Goal: Transaction & Acquisition: Purchase product/service

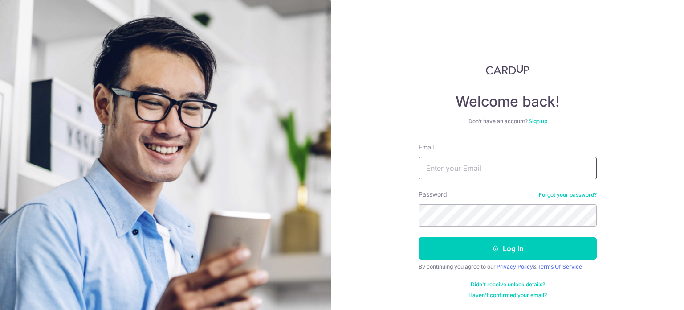
type input "[EMAIL_ADDRESS][DOMAIN_NAME]"
click at [475, 251] on button "Log in" at bounding box center [508, 248] width 178 height 22
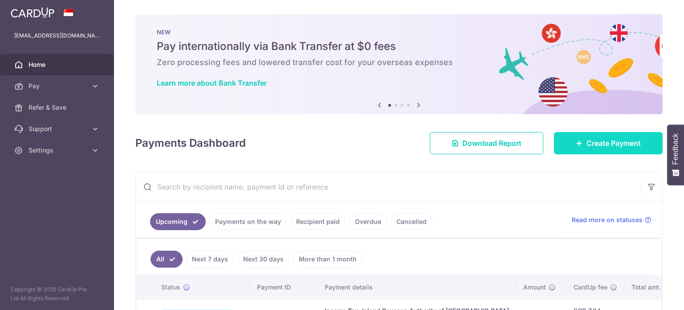
click at [609, 140] on span "Create Payment" at bounding box center [614, 143] width 54 height 11
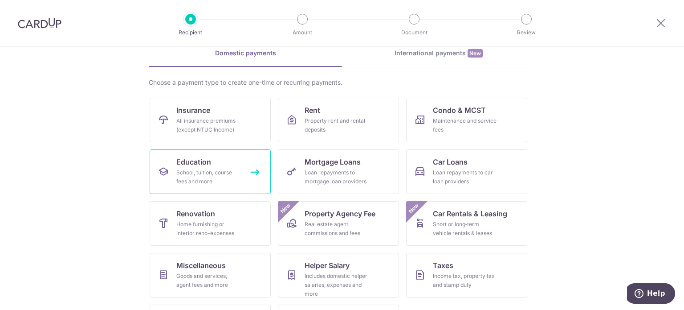
scroll to position [89, 0]
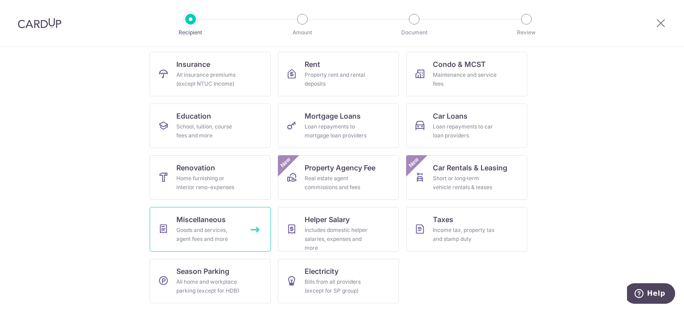
click at [201, 235] on div "Goods and services, agent fees and more" at bounding box center [208, 234] width 64 height 18
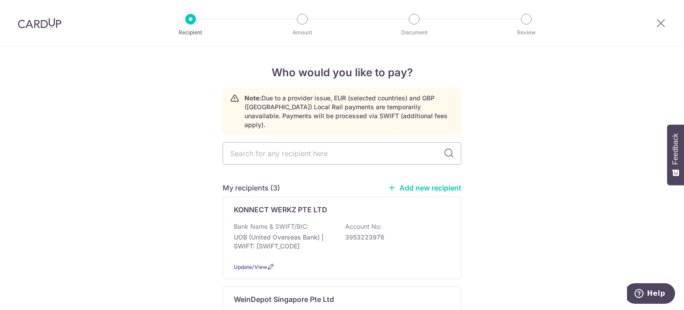
click at [425, 183] on link "Add new recipient" at bounding box center [425, 187] width 74 height 9
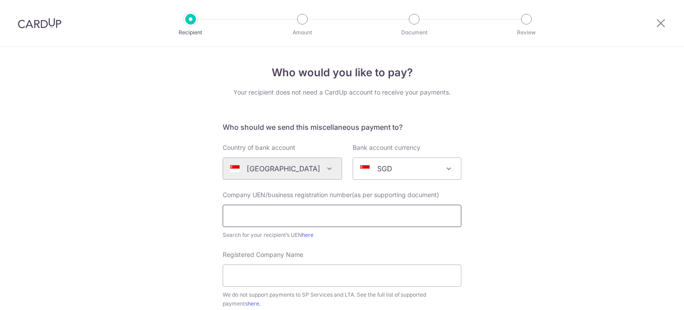
click at [314, 213] on input "text" at bounding box center [342, 216] width 239 height 22
type input "g"
type input "GRAND CUVEE PTE LTD"
click at [325, 210] on input "GRAND CUVEE PTE LTD" at bounding box center [342, 216] width 239 height 22
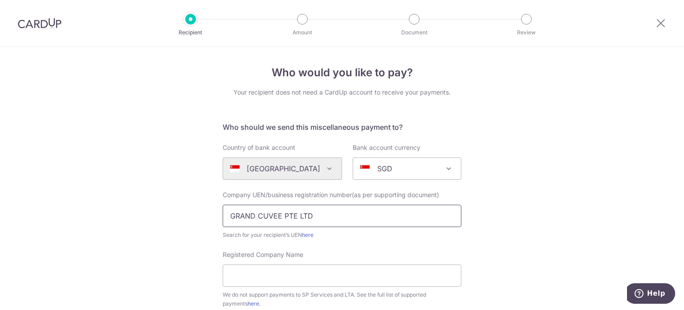
click at [325, 210] on input "GRAND CUVEE PTE LTD" at bounding box center [342, 216] width 239 height 22
click at [299, 283] on input "Registered Company Name" at bounding box center [342, 275] width 239 height 22
paste input "GRAND CUVEE PTE LTD"
type input "GRAND CUVEE PTE LTD"
click at [325, 216] on input "GRAND CUVEE PTE LTD" at bounding box center [342, 216] width 239 height 22
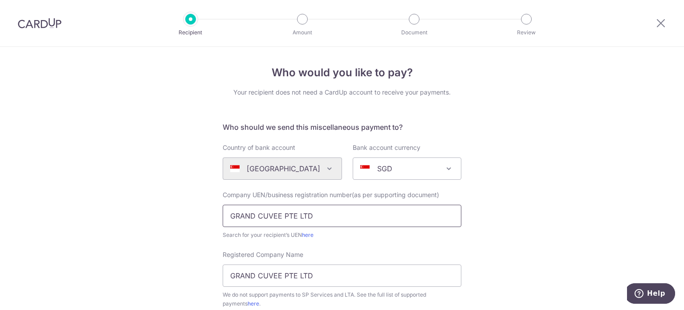
click at [325, 216] on input "GRAND CUVEE PTE LTD" at bounding box center [342, 216] width 239 height 22
click at [307, 237] on link "here" at bounding box center [308, 234] width 12 height 7
click at [262, 217] on input "text" at bounding box center [342, 216] width 239 height 22
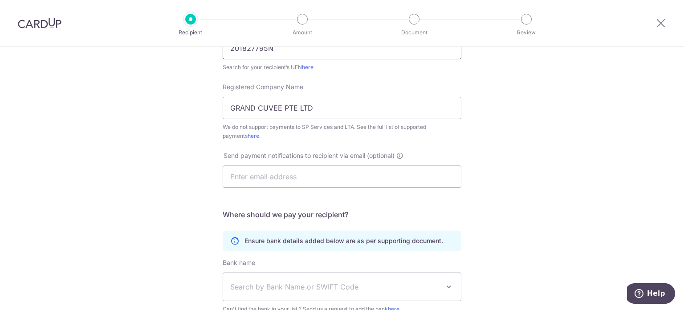
scroll to position [134, 0]
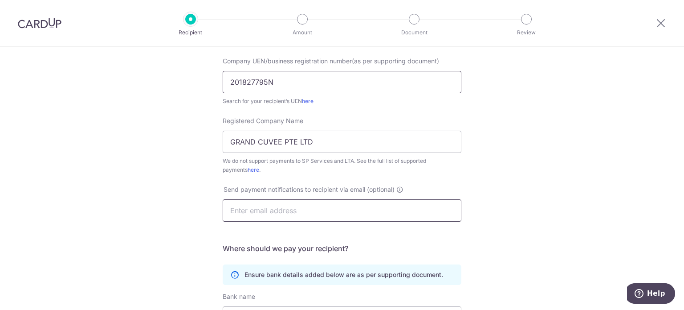
type input "201827795N"
click at [261, 217] on input "text" at bounding box center [342, 210] width 239 height 22
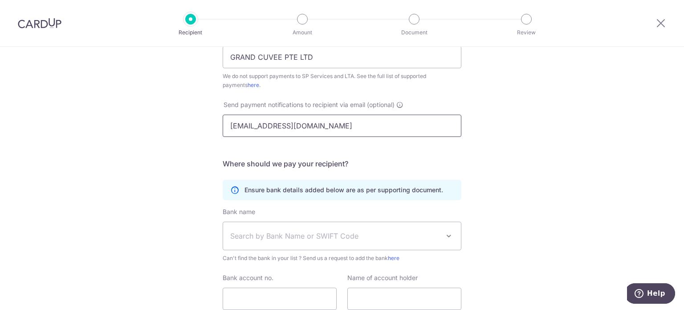
scroll to position [223, 0]
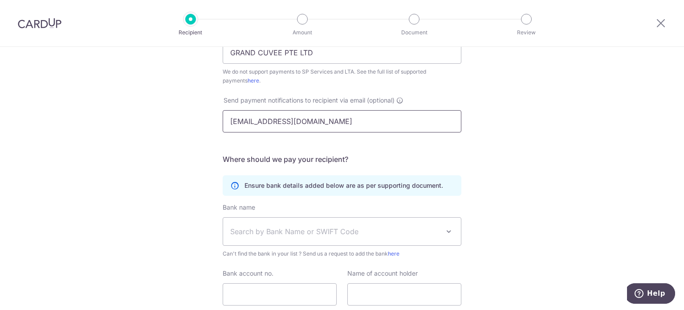
type input "info@grandcuvee.sg"
click at [280, 228] on span "Search by Bank Name or SWIFT Code" at bounding box center [334, 231] width 209 height 11
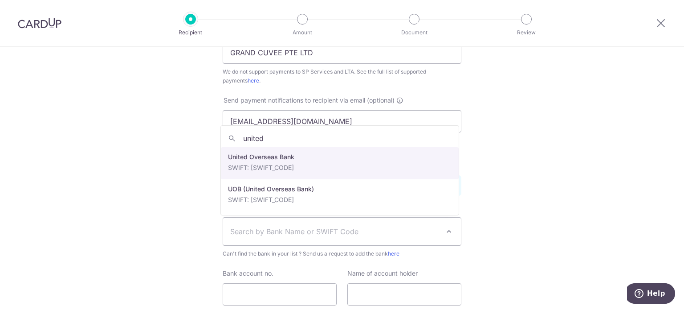
type input "united"
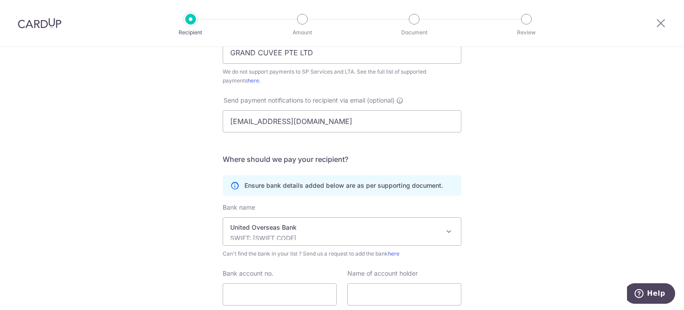
select select "23668"
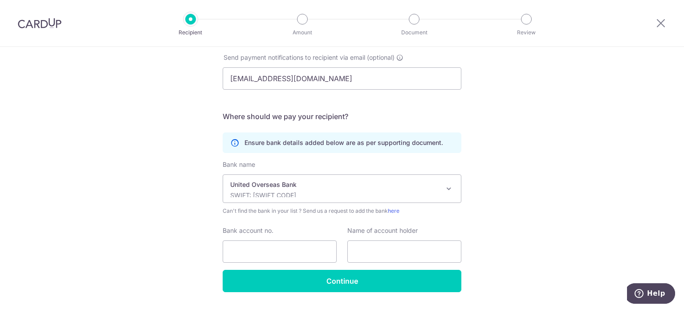
scroll to position [289, 0]
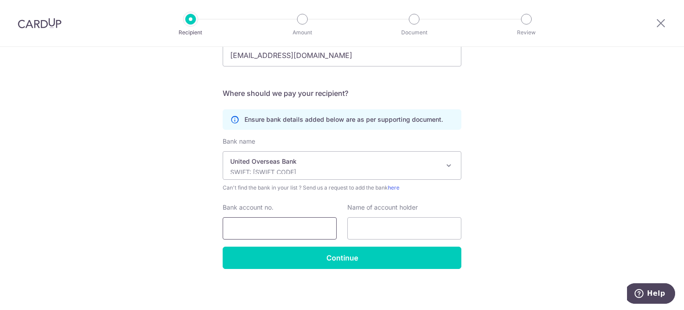
click at [252, 224] on input "Bank account no." at bounding box center [280, 228] width 114 height 22
click at [240, 223] on input "3743166858" at bounding box center [280, 228] width 114 height 22
click at [251, 227] on input "3743166858" at bounding box center [280, 228] width 114 height 22
type input "3743166858"
click at [377, 226] on input "text" at bounding box center [405, 228] width 114 height 22
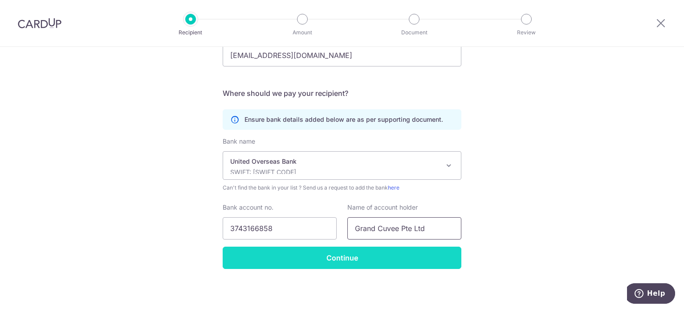
type input "Grand Cuvee Pte Ltd"
click at [387, 256] on input "Continue" at bounding box center [342, 257] width 239 height 22
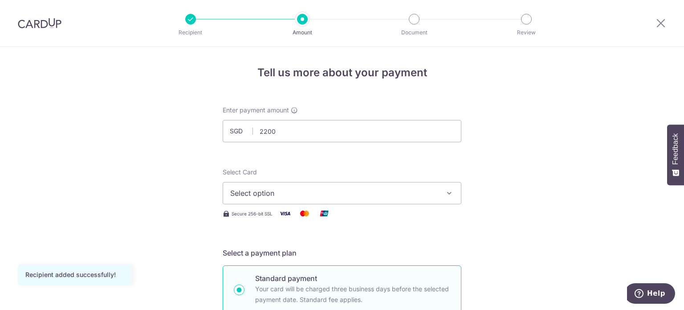
type input "2,200.00"
click at [376, 185] on button "Select option" at bounding box center [342, 193] width 239 height 22
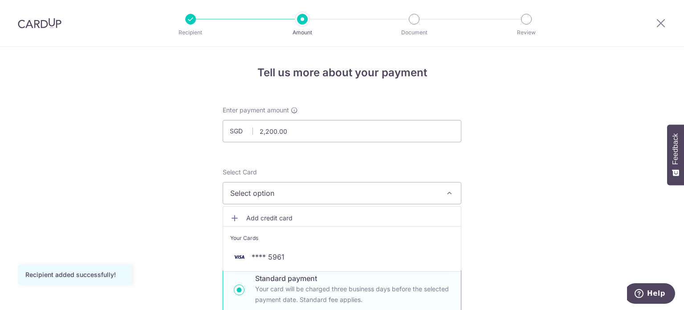
click at [340, 221] on span "Add credit card" at bounding box center [350, 217] width 208 height 9
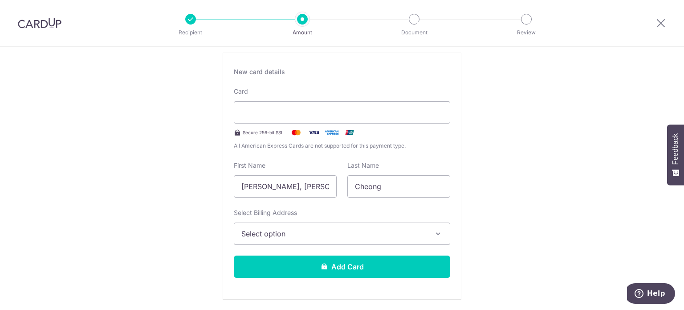
scroll to position [178, 0]
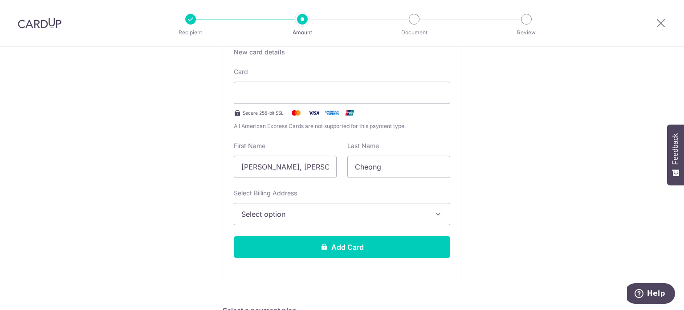
click at [302, 214] on span "Select option" at bounding box center [333, 214] width 185 height 11
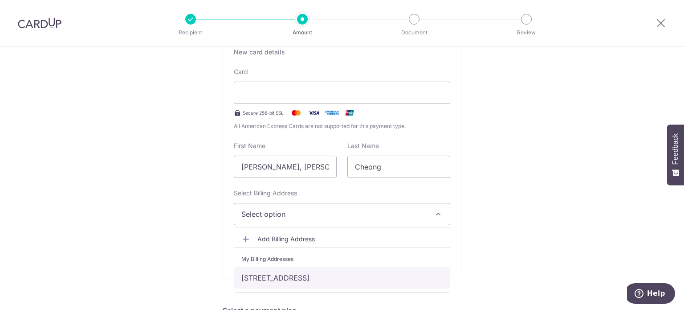
click at [302, 278] on link "[STREET_ADDRESS]" at bounding box center [342, 277] width 216 height 21
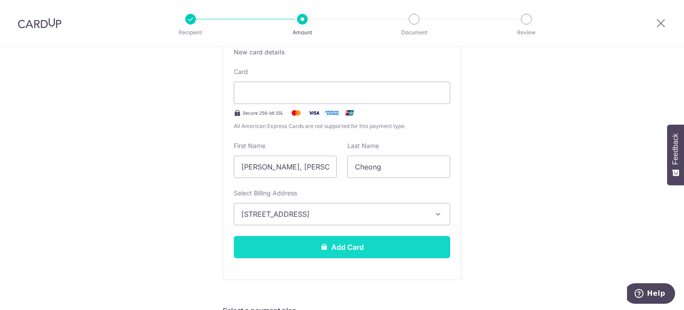
scroll to position [223, 0]
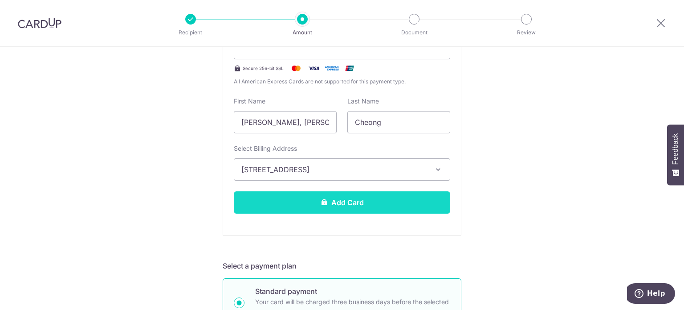
click at [302, 205] on button "Add Card" at bounding box center [342, 202] width 217 height 22
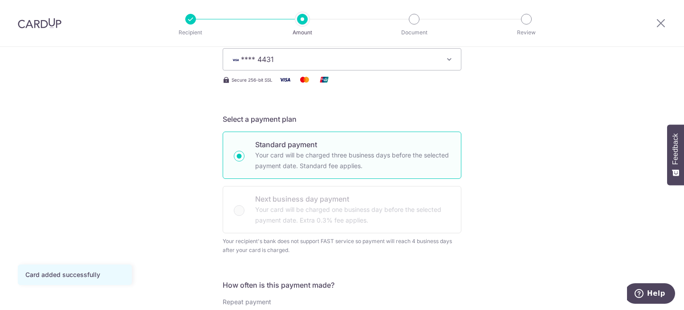
scroll to position [312, 0]
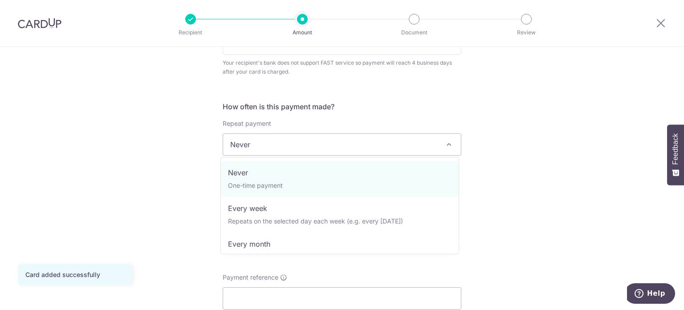
click at [321, 146] on span "Never" at bounding box center [342, 144] width 238 height 21
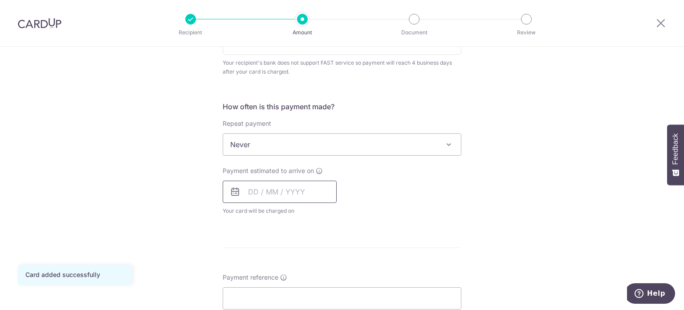
click at [291, 191] on input "text" at bounding box center [280, 191] width 114 height 22
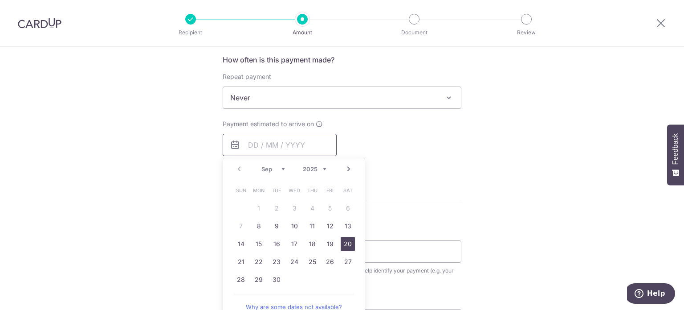
scroll to position [401, 0]
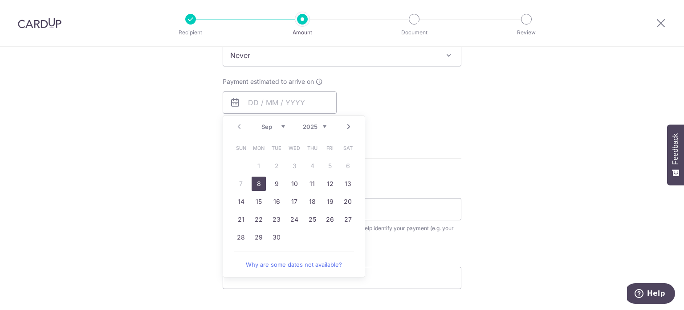
click at [255, 184] on link "8" at bounding box center [259, 183] width 14 height 14
type input "[DATE]"
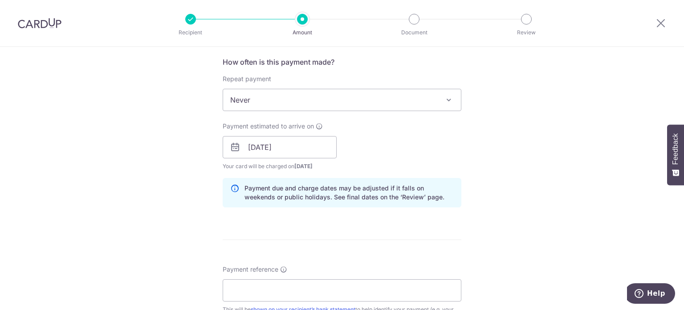
scroll to position [446, 0]
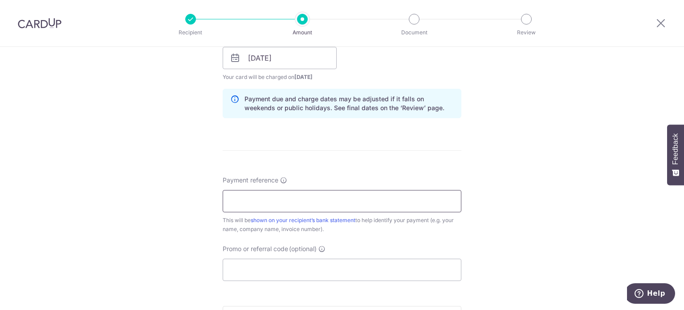
click at [294, 201] on input "Payment reference" at bounding box center [342, 201] width 239 height 22
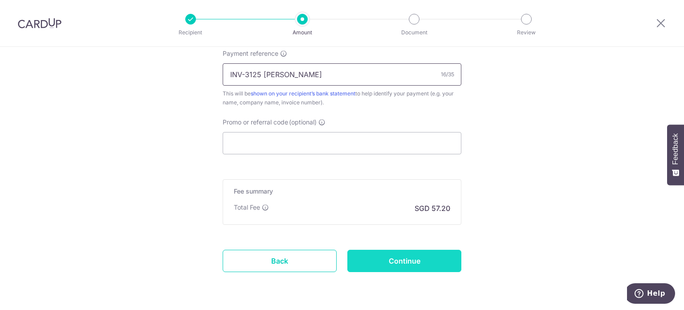
scroll to position [579, 0]
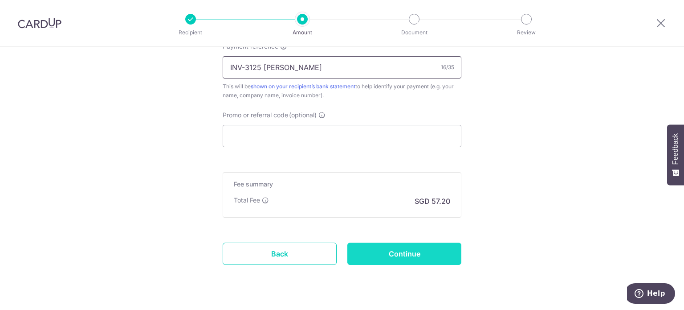
type input "INV-3125 EMANUAL"
click at [384, 251] on input "Continue" at bounding box center [405, 253] width 114 height 22
type input "Create Schedule"
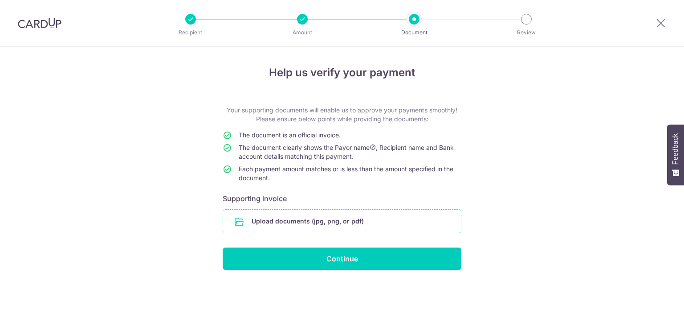
click at [316, 220] on input "file" at bounding box center [342, 220] width 238 height 23
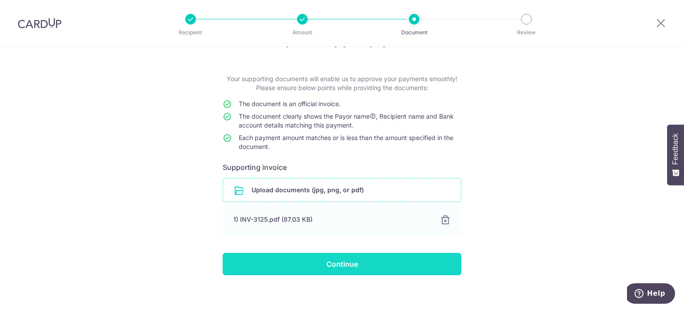
scroll to position [37, 0]
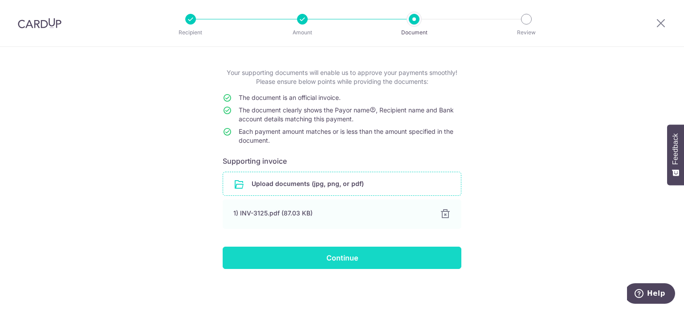
click at [344, 257] on input "Continue" at bounding box center [342, 257] width 239 height 22
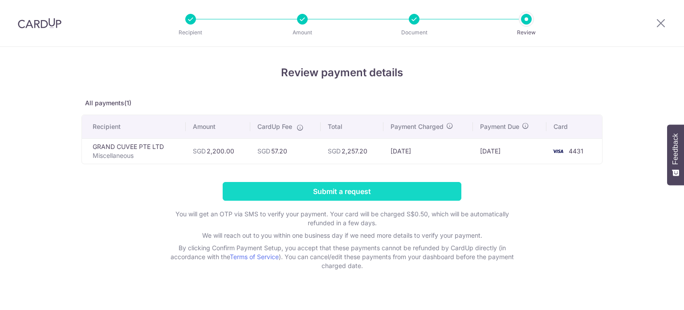
click at [375, 195] on input "Submit a request" at bounding box center [342, 191] width 239 height 19
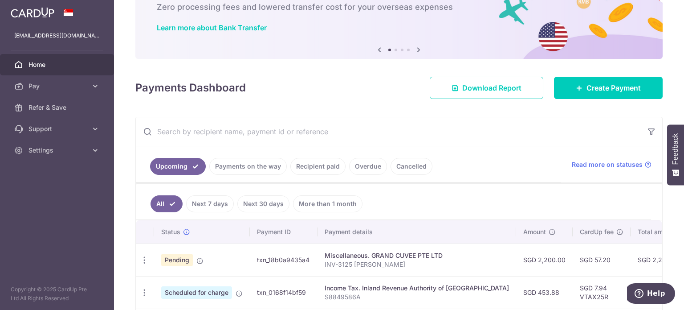
scroll to position [45, 0]
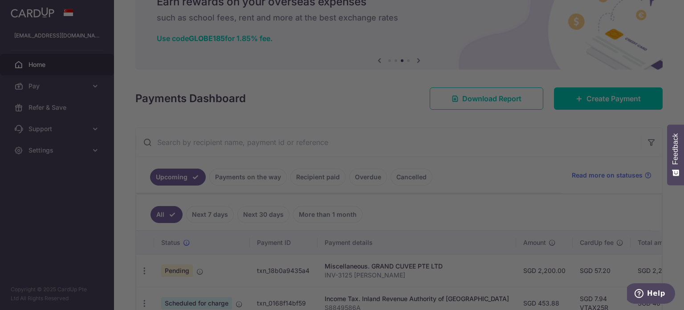
click at [505, 142] on div at bounding box center [345, 156] width 691 height 313
